Goal: Navigation & Orientation: Find specific page/section

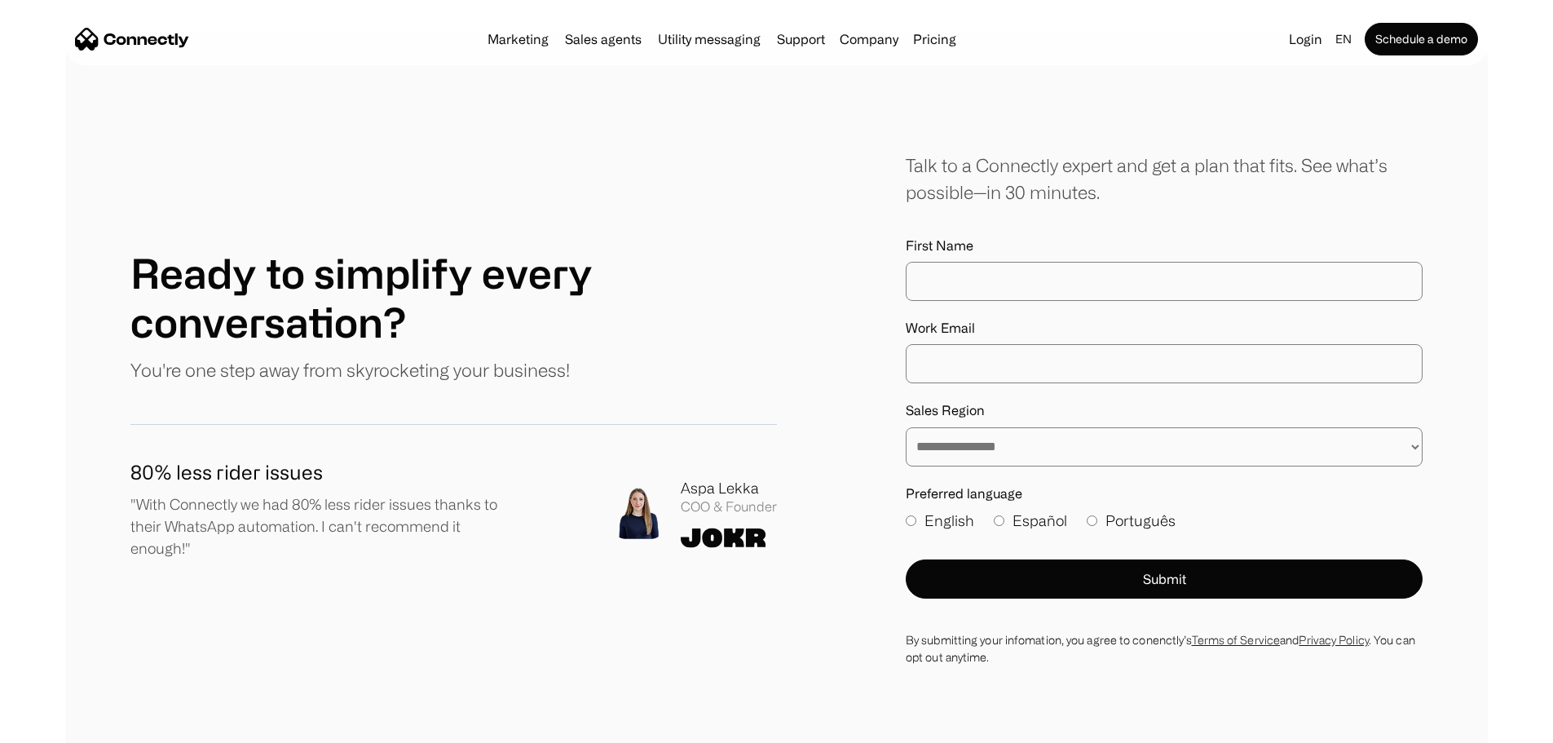
scroll to position [9373, 0]
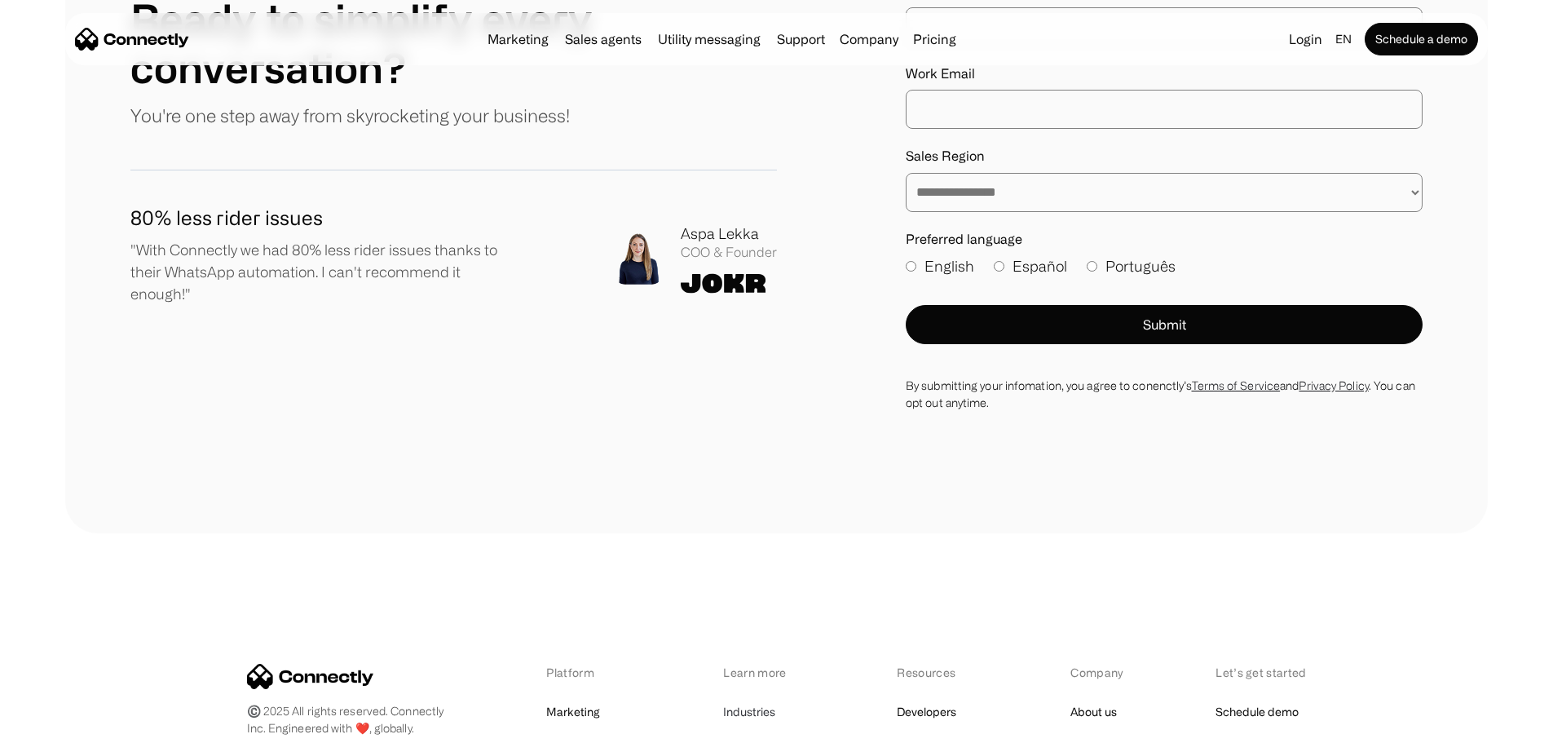
click at [751, 700] on link "Industries" at bounding box center [749, 711] width 52 height 23
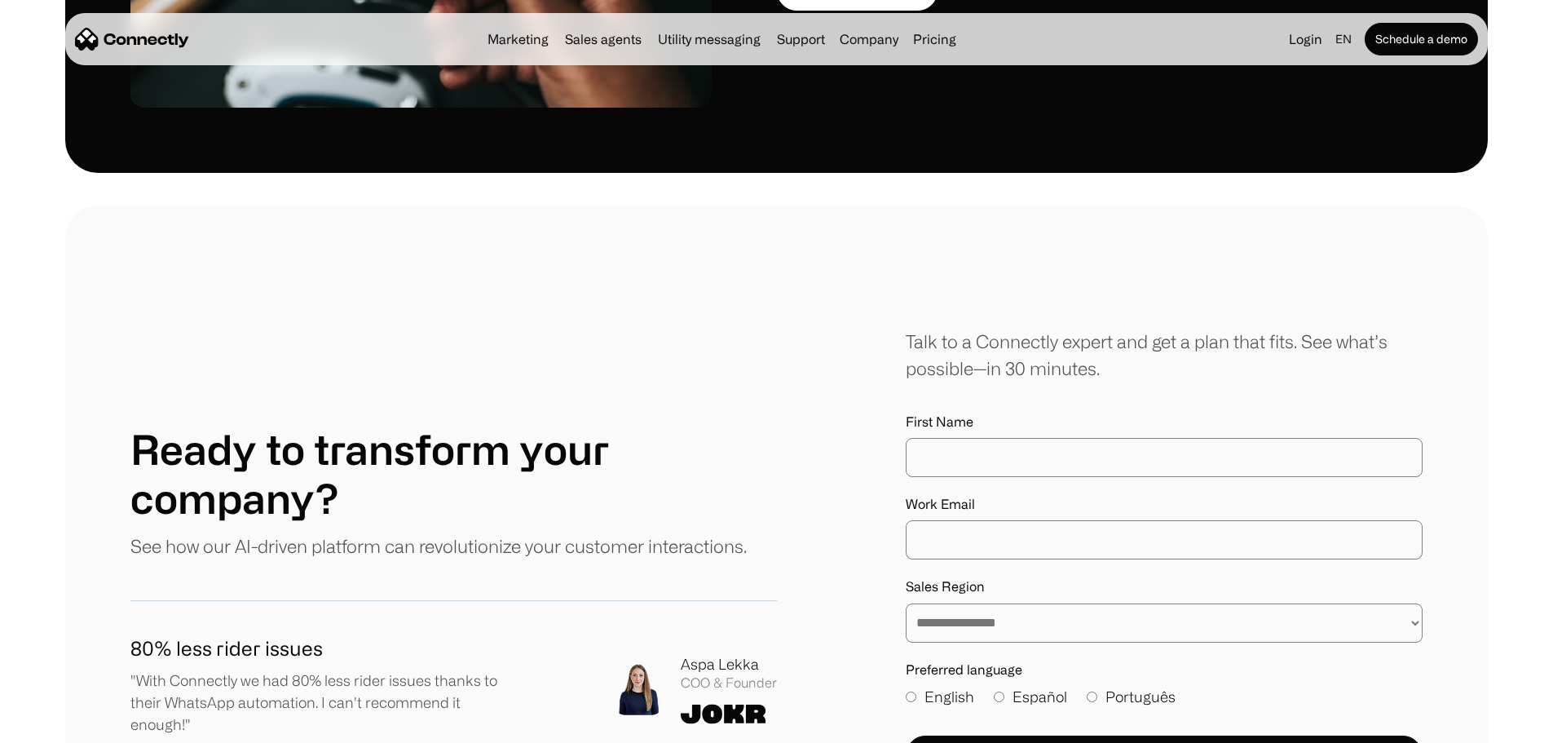
scroll to position [4961, 0]
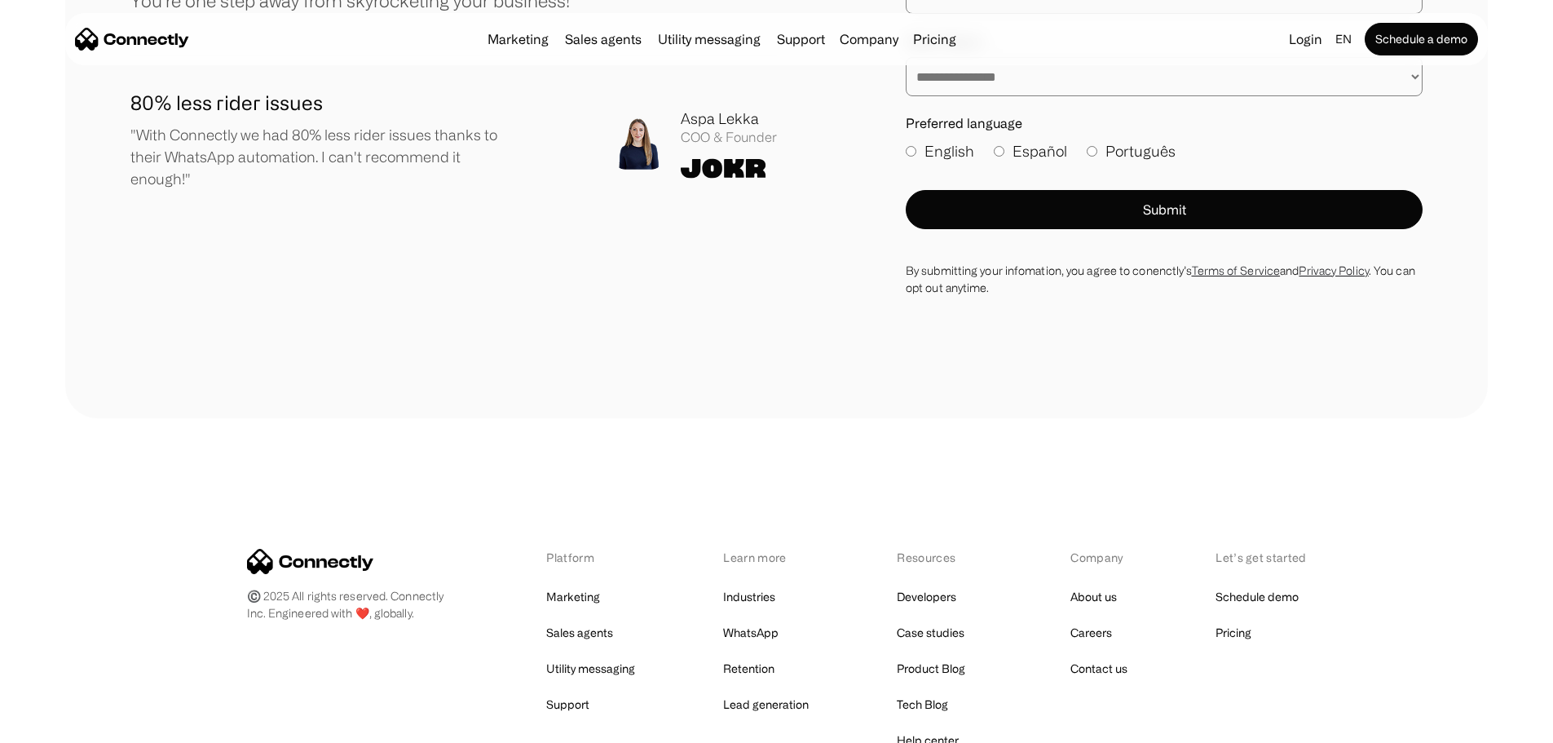
scroll to position [5332, 0]
